Goal: Communication & Community: Share content

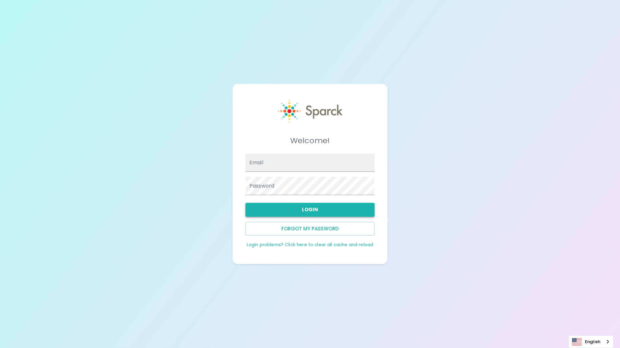
type input "[EMAIL_ADDRESS][DOMAIN_NAME]"
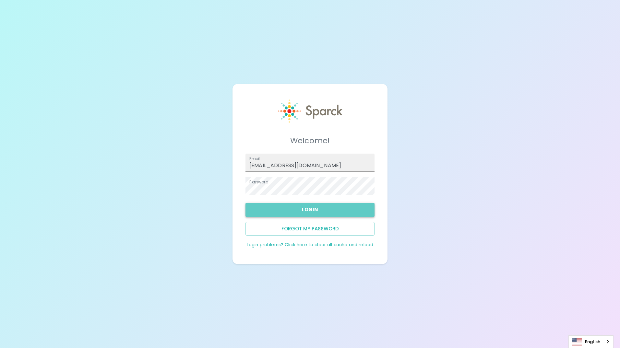
click at [323, 208] on button "Login" at bounding box center [310, 210] width 129 height 14
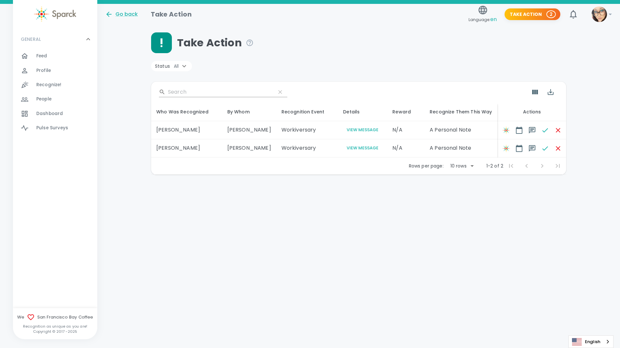
click at [41, 54] on span "Feed" at bounding box center [41, 56] width 11 height 6
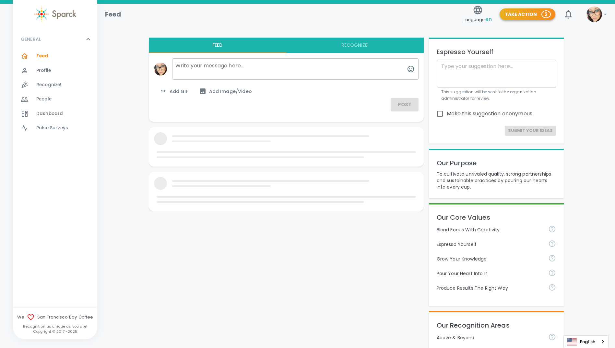
click at [541, 15] on button "Take Action 2" at bounding box center [528, 14] width 56 height 12
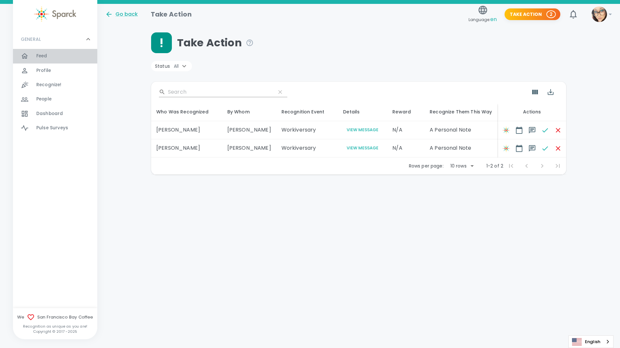
click at [47, 56] on span "Feed" at bounding box center [41, 56] width 11 height 6
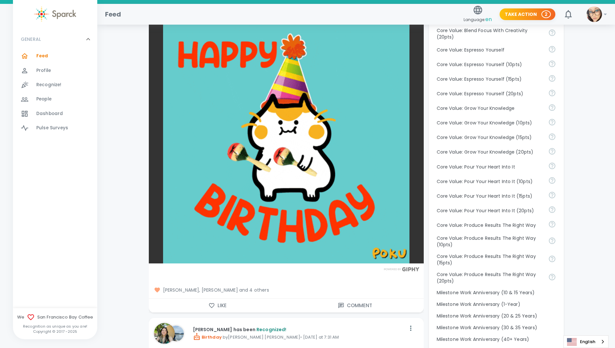
scroll to position [454, 0]
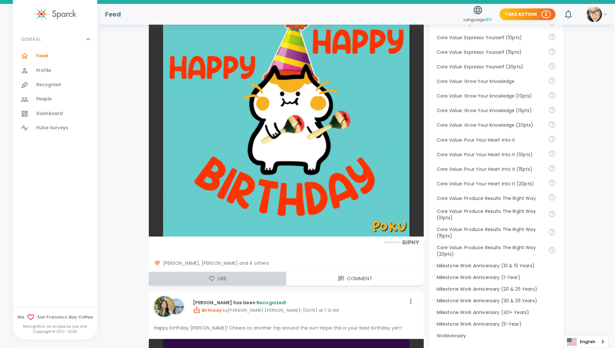
click at [212, 279] on icon "button" at bounding box center [212, 279] width 6 height 6
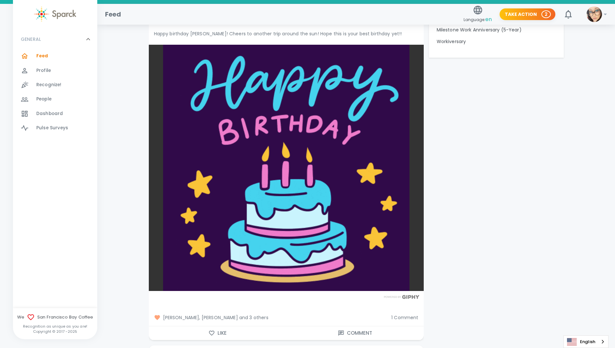
scroll to position [811, 0]
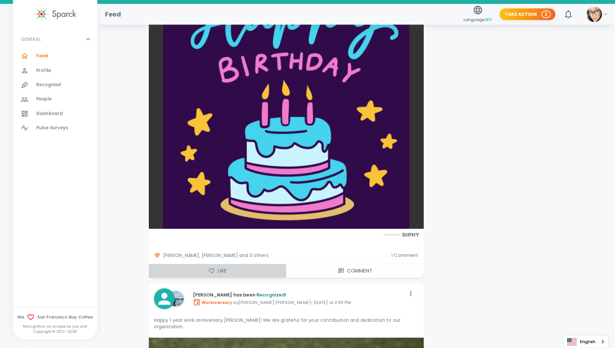
click at [212, 270] on icon "button" at bounding box center [212, 271] width 6 height 5
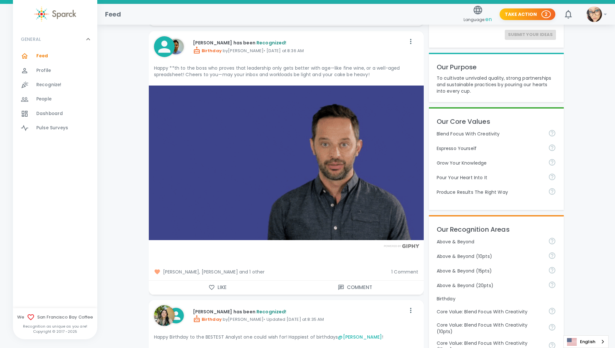
scroll to position [0, 0]
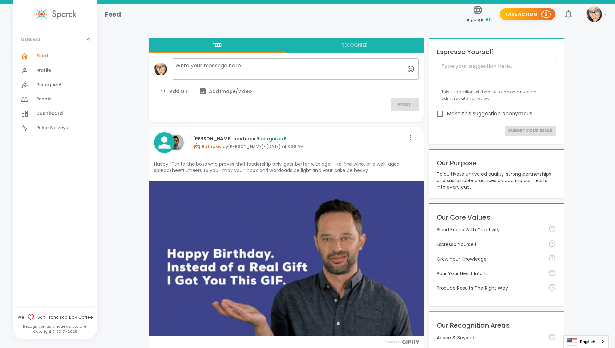
click at [221, 71] on textarea at bounding box center [295, 68] width 247 height 21
click at [180, 91] on span "Add GIF" at bounding box center [173, 92] width 29 height 8
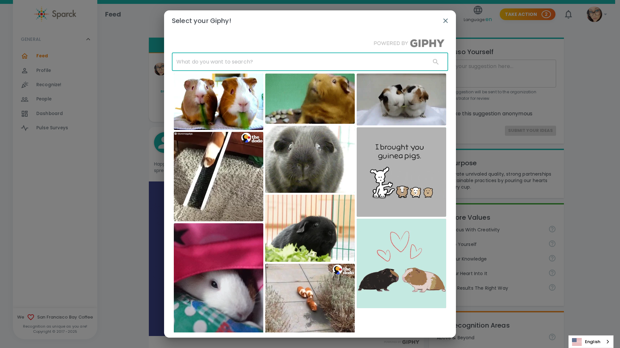
click at [219, 58] on input "text" at bounding box center [299, 62] width 254 height 18
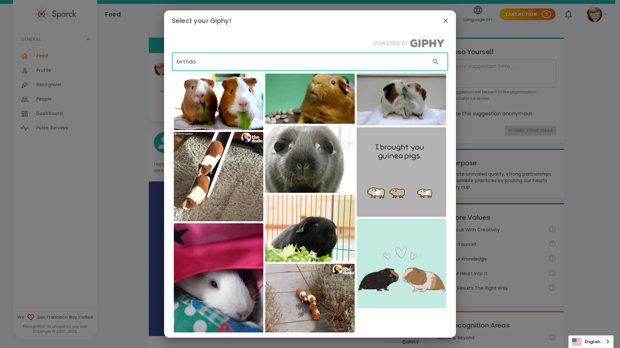
type input "birthda"
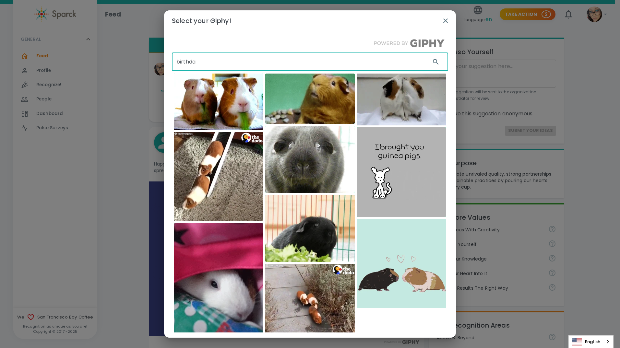
click at [446, 19] on icon "button" at bounding box center [446, 21] width 8 height 8
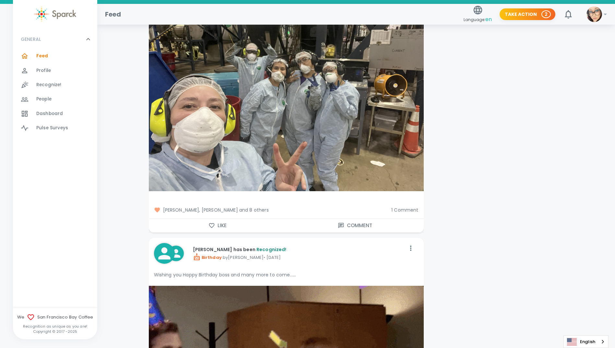
scroll to position [2693, 0]
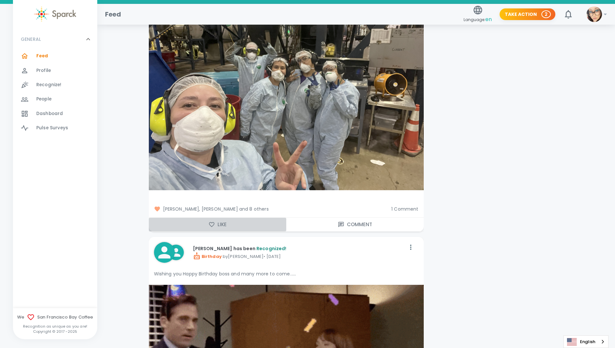
click at [215, 218] on button "Like" at bounding box center [218, 225] width 138 height 14
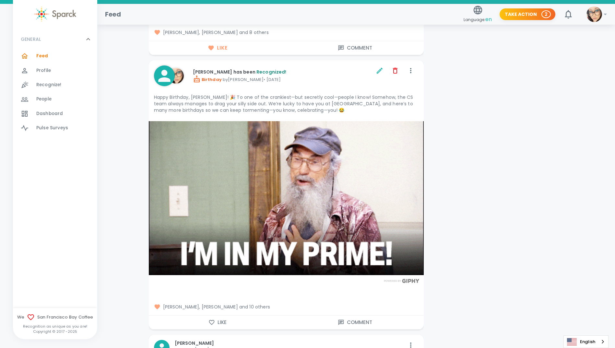
scroll to position [4542, 0]
